Goal: Information Seeking & Learning: Learn about a topic

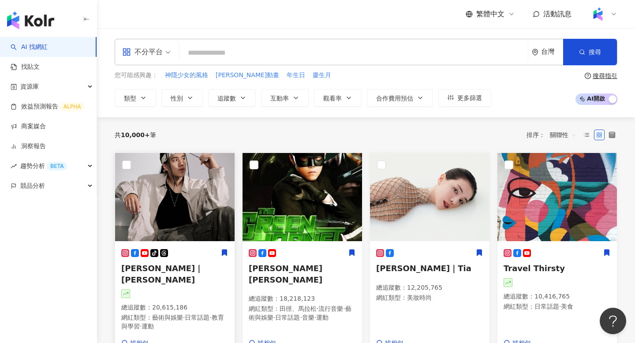
click at [170, 182] on img at bounding box center [174, 197] width 119 height 88
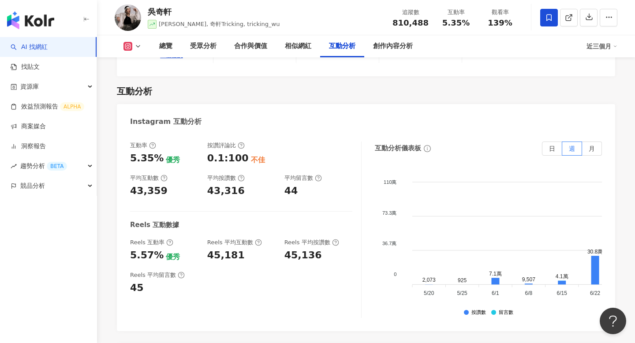
scroll to position [1782, 0]
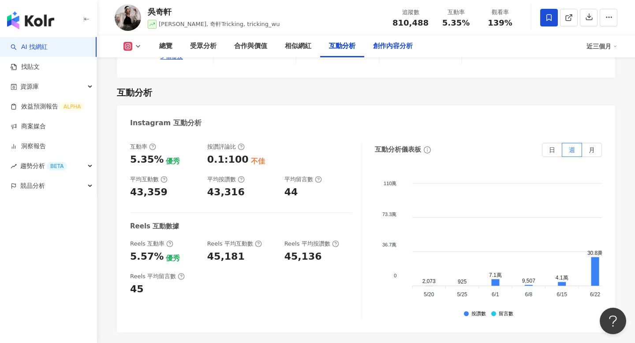
click at [376, 56] on div "創作內容分析" at bounding box center [392, 46] width 57 height 22
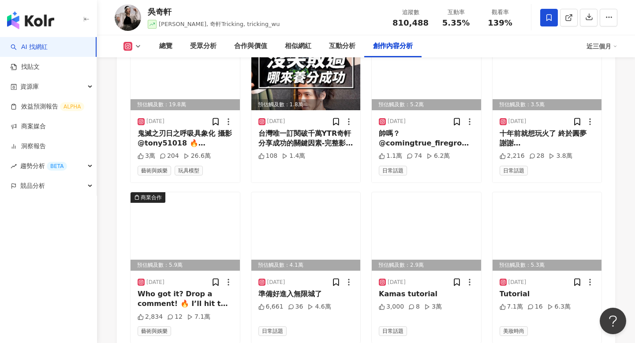
scroll to position [2903, 0]
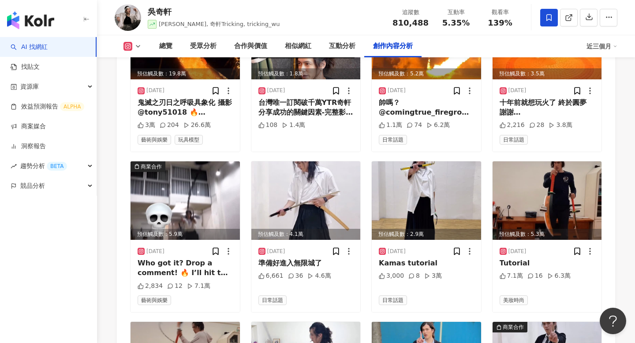
click at [48, 43] on link "AI 找網紅" at bounding box center [29, 47] width 37 height 9
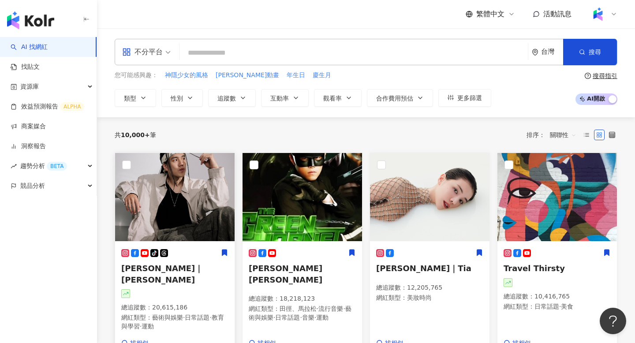
click at [191, 203] on img at bounding box center [174, 197] width 119 height 88
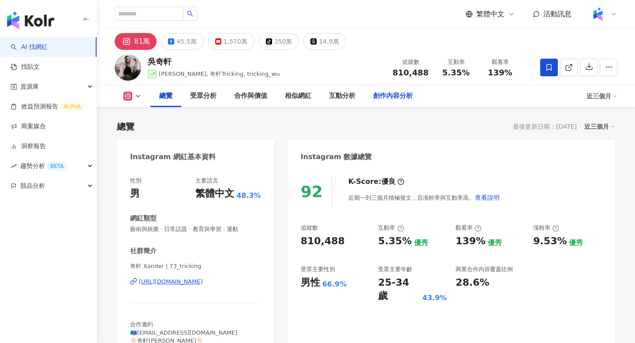
click at [384, 98] on div "創作內容分析" at bounding box center [393, 96] width 40 height 11
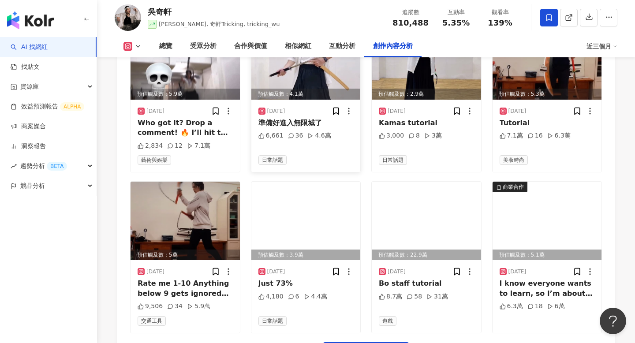
scroll to position [3045, 0]
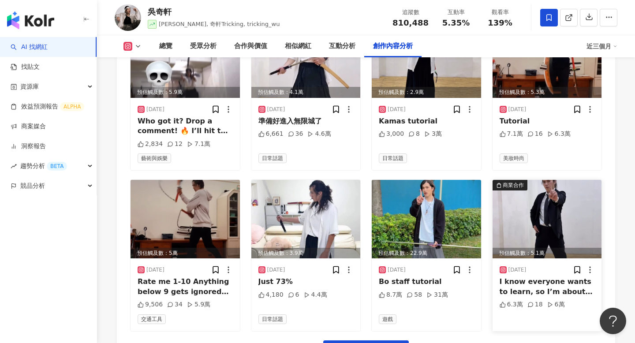
click at [510, 277] on div "I know everyone wants to learn, so I’m about to create an online Tricking cours…" at bounding box center [546, 287] width 95 height 20
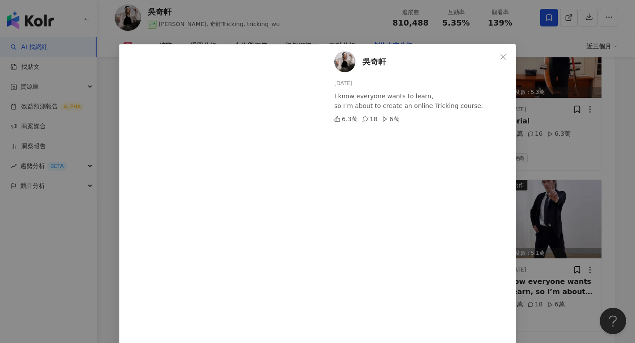
click at [588, 141] on div "[PERSON_NAME][DATE] I know everyone wants to learn, so I’m about to create an o…" at bounding box center [317, 171] width 635 height 343
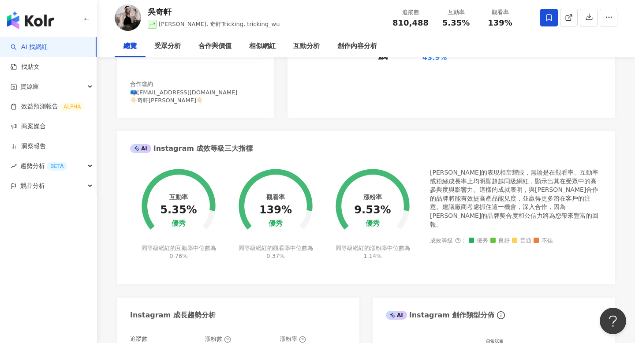
scroll to position [0, 0]
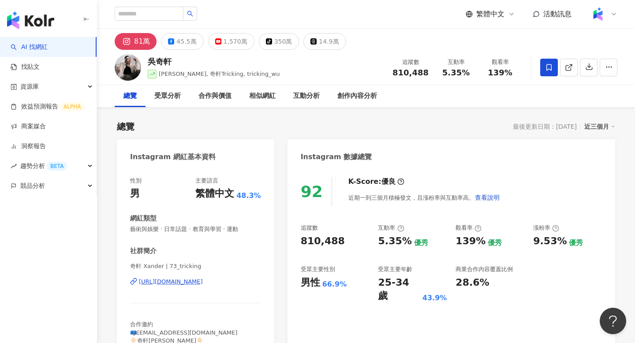
click at [48, 43] on link "AI 找網紅" at bounding box center [29, 47] width 37 height 9
